Goal: Task Accomplishment & Management: Manage account settings

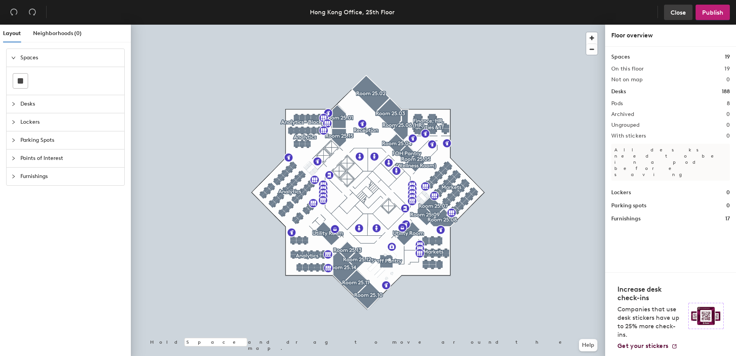
click at [676, 13] on span "Close" at bounding box center [677, 12] width 15 height 7
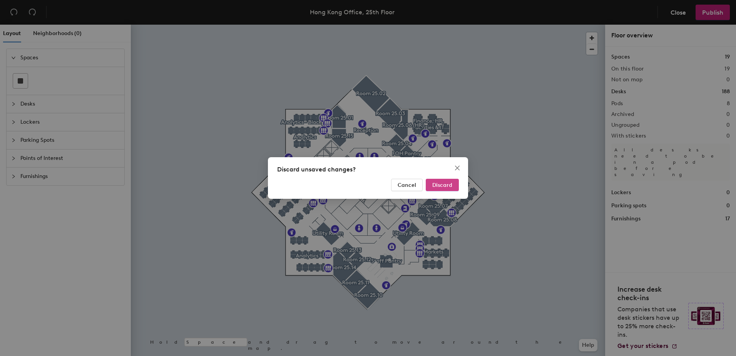
click at [441, 184] on span "Discard" at bounding box center [442, 185] width 20 height 7
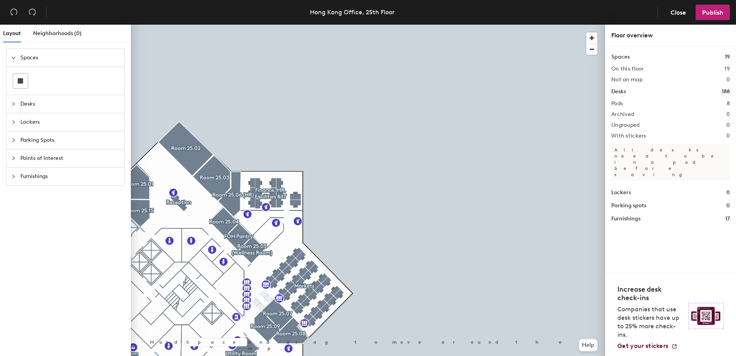
click at [673, 3] on header "Hong Kong Office, 25th Floor Close Publish" at bounding box center [368, 12] width 736 height 25
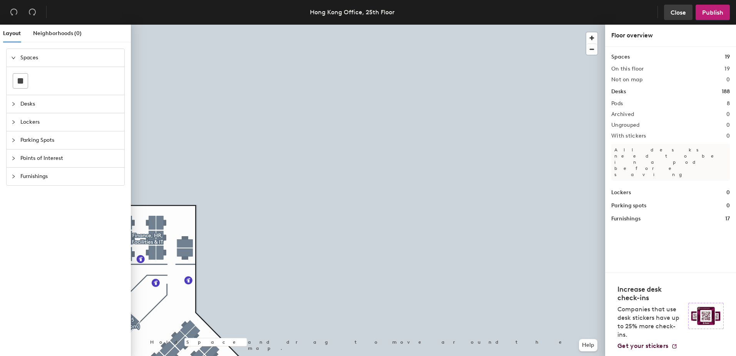
click at [678, 10] on span "Close" at bounding box center [677, 12] width 15 height 7
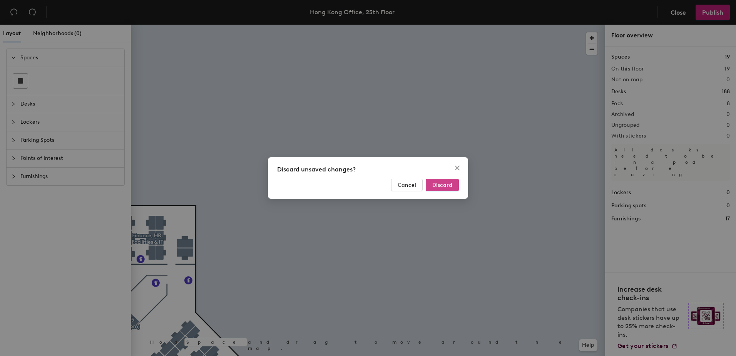
click at [446, 180] on button "Discard" at bounding box center [442, 185] width 33 height 12
